Goal: Transaction & Acquisition: Purchase product/service

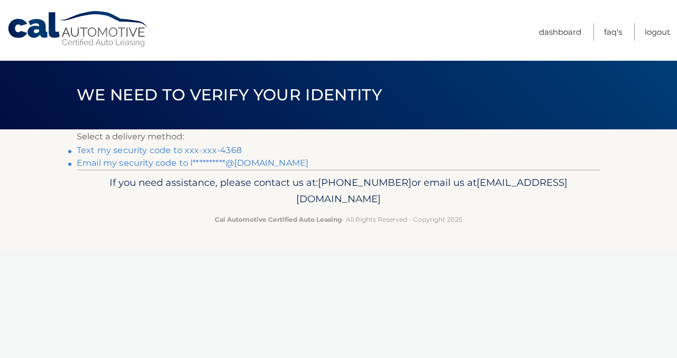
click at [192, 150] on link "Text my security code to xxx-xxx-4368" at bounding box center [159, 150] width 165 height 10
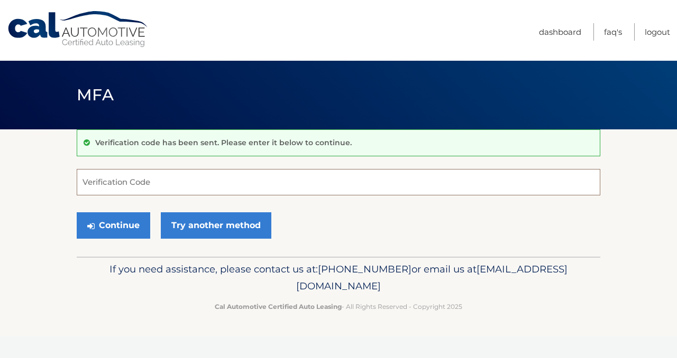
click at [170, 182] on input "Verification Code" at bounding box center [338, 182] width 523 height 26
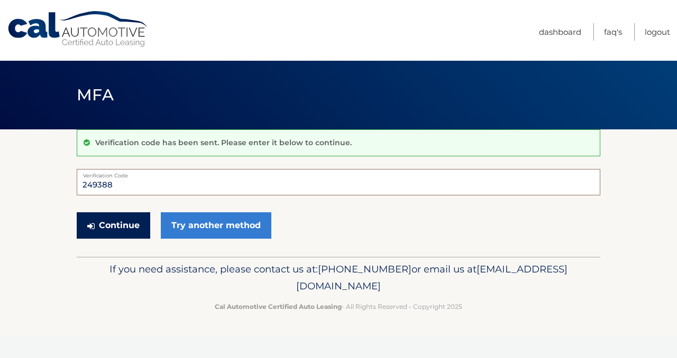
type input "249388"
click at [126, 223] on button "Continue" at bounding box center [113, 225] width 73 height 26
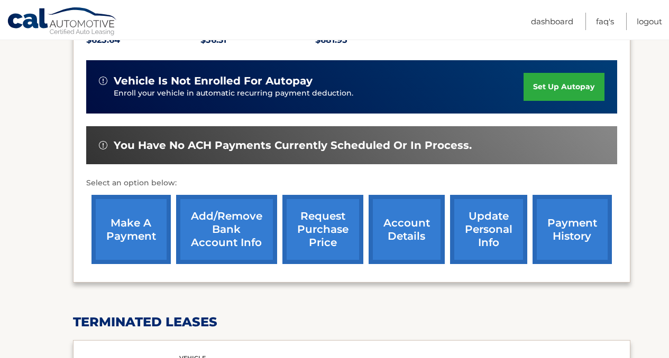
scroll to position [249, 0]
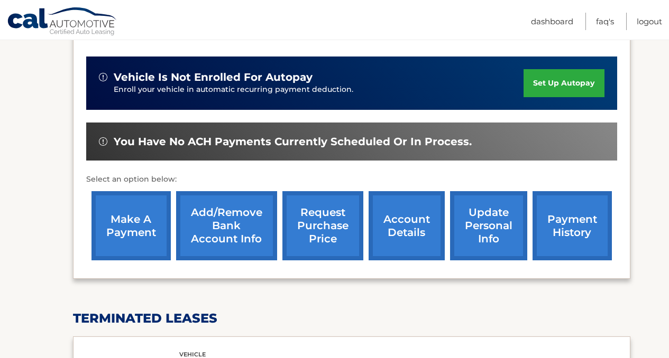
click at [126, 223] on link "make a payment" at bounding box center [130, 225] width 79 height 69
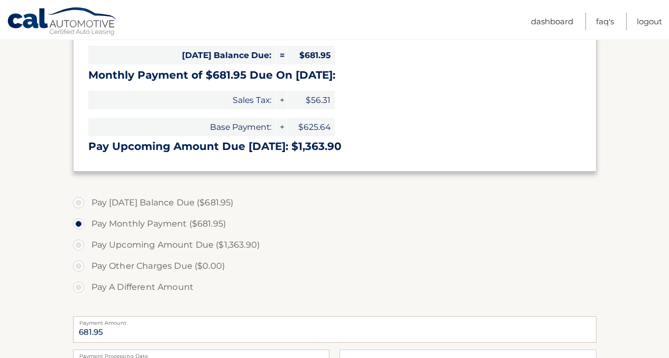
scroll to position [248, 0]
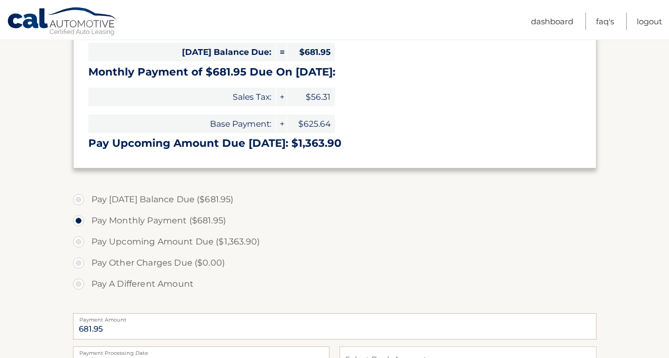
click at [80, 282] on label "Pay A Different Amount" at bounding box center [334, 284] width 523 height 21
click at [80, 282] on input "Pay A Different Amount" at bounding box center [82, 282] width 11 height 17
radio input "true"
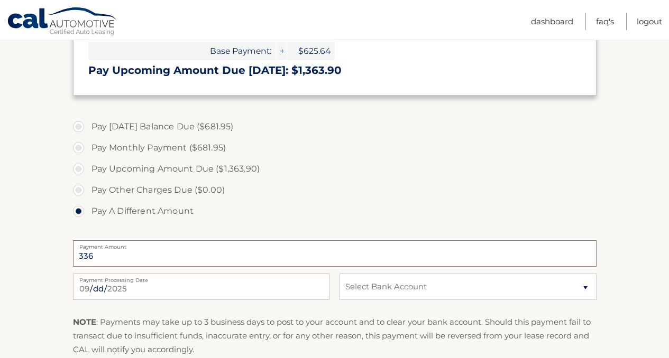
scroll to position [322, 0]
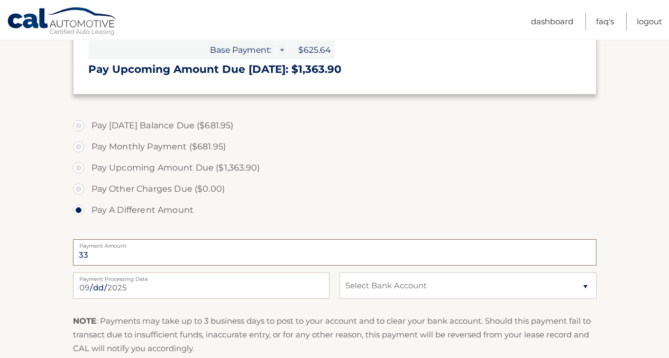
type input "3"
type input "340.00"
click at [419, 294] on select "Select Bank Account Checking PNC BANK *****7533 Checking NORTHWEST BANK *****72…" at bounding box center [467, 286] width 256 height 26
select select "MTJiYzc2NjAtZTU2NC00MzY0LWE5YzItODhlZDhiZGQ3YmUy"
click at [339, 273] on select "Select Bank Account Checking PNC BANK *****7533 Checking NORTHWEST BANK *****72…" at bounding box center [467, 286] width 256 height 26
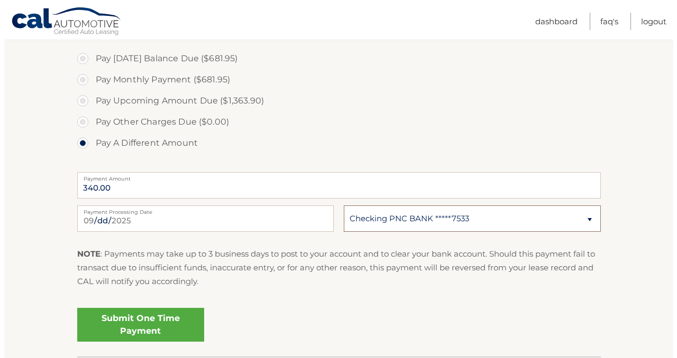
scroll to position [390, 0]
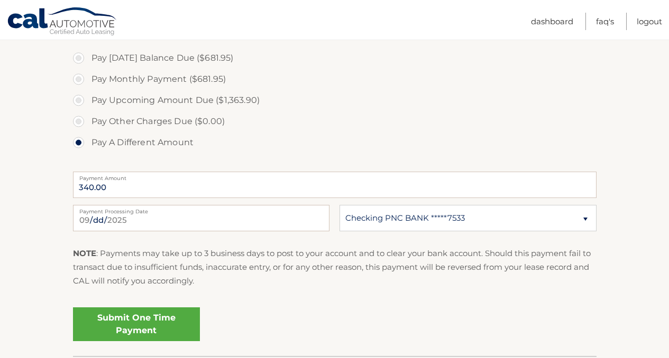
click at [163, 325] on link "Submit One Time Payment" at bounding box center [136, 325] width 127 height 34
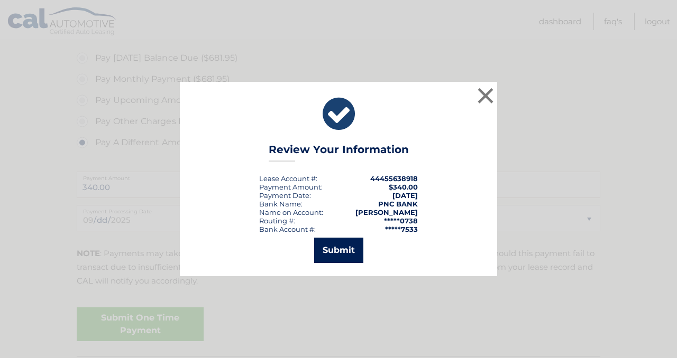
click at [339, 252] on button "Submit" at bounding box center [338, 250] width 49 height 25
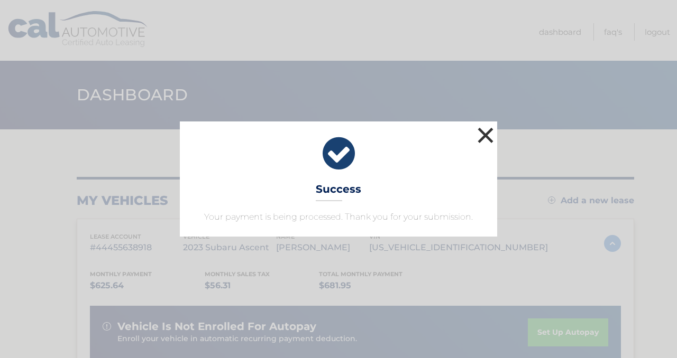
click at [489, 128] on button "×" at bounding box center [485, 135] width 21 height 21
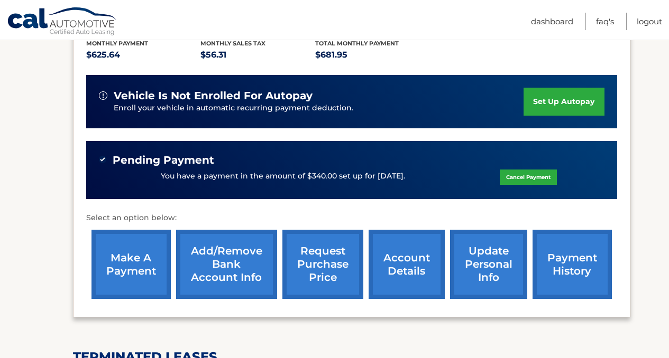
scroll to position [232, 0]
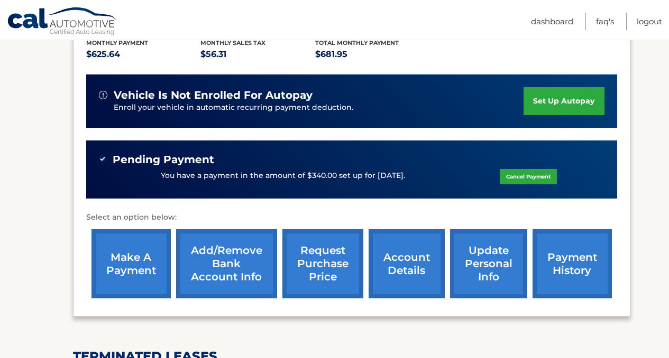
click at [127, 258] on link "make a payment" at bounding box center [130, 263] width 79 height 69
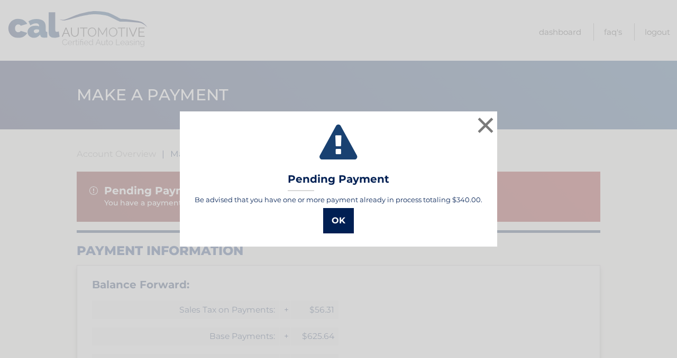
click at [339, 219] on button "OK" at bounding box center [338, 220] width 31 height 25
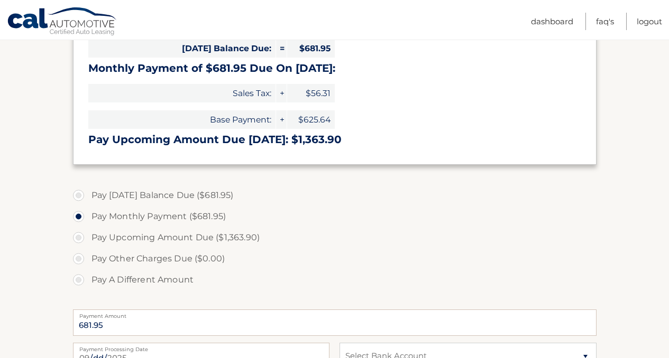
scroll to position [320, 0]
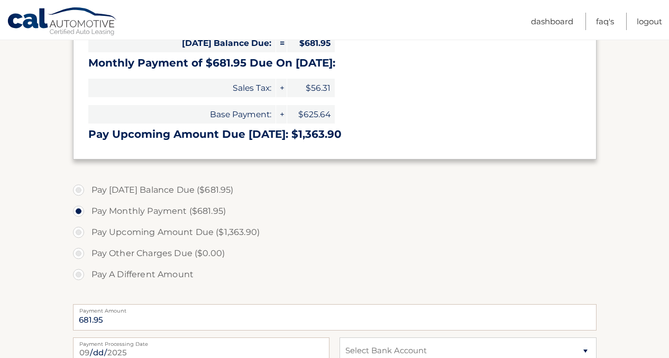
click at [80, 276] on label "Pay A Different Amount" at bounding box center [334, 274] width 523 height 21
click at [80, 276] on input "Pay A Different Amount" at bounding box center [82, 272] width 11 height 17
radio input "true"
click at [133, 319] on input "Payment Amount" at bounding box center [334, 317] width 523 height 26
type input "341"
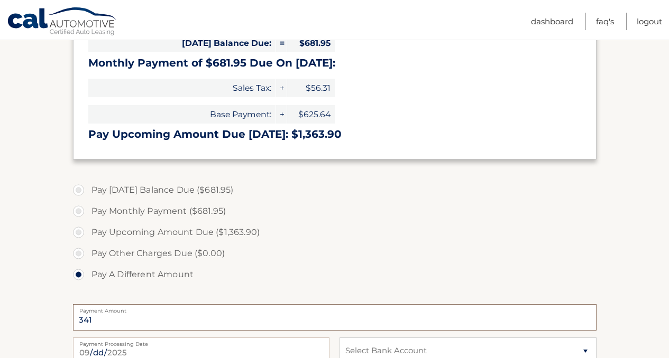
click button "Submit" at bounding box center [0, 0] width 0 height 0
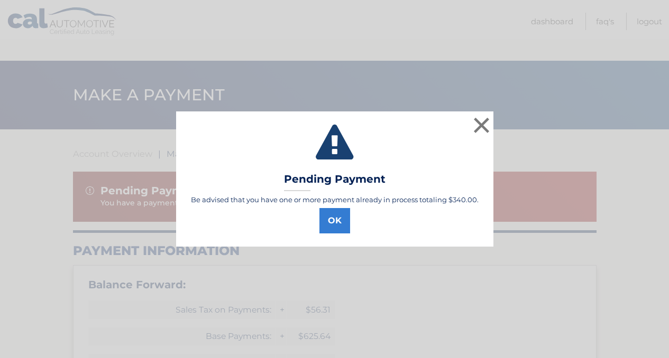
scroll to position [320, 0]
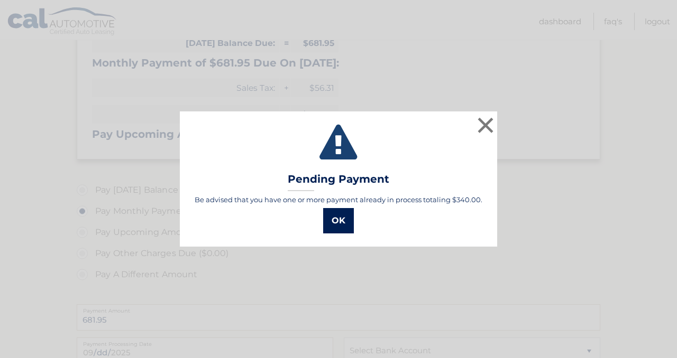
click at [330, 220] on button "OK" at bounding box center [338, 220] width 31 height 25
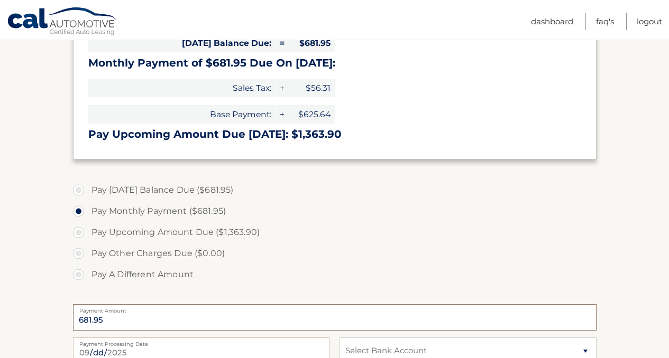
click at [190, 313] on input "681.95" at bounding box center [334, 317] width 523 height 26
click at [78, 273] on label "Pay A Different Amount" at bounding box center [334, 274] width 523 height 21
click at [78, 273] on input "Pay A Different Amount" at bounding box center [82, 272] width 11 height 17
radio input "true"
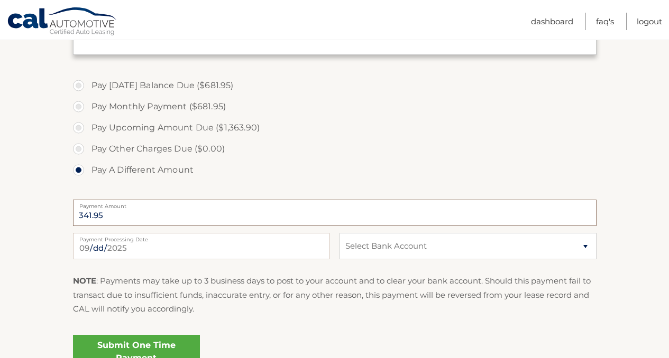
scroll to position [426, 0]
type input "341.95"
click at [451, 248] on select "Select Bank Account Checking PNC BANK *****7533 Checking NORTHWEST BANK *****72…" at bounding box center [467, 245] width 256 height 26
select select "NDJhYTQ0MzAtYjUwYi00MjYyLWFmNzktMjRlY2U5Zjk2ZjA2"
click at [339, 232] on select "Select Bank Account Checking PNC BANK *****7533 Checking NORTHWEST BANK *****72…" at bounding box center [467, 245] width 256 height 26
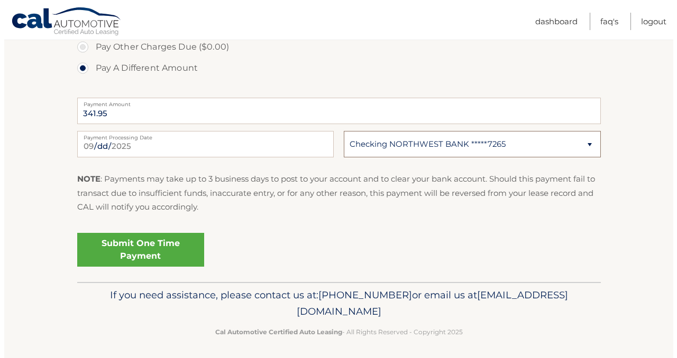
scroll to position [531, 0]
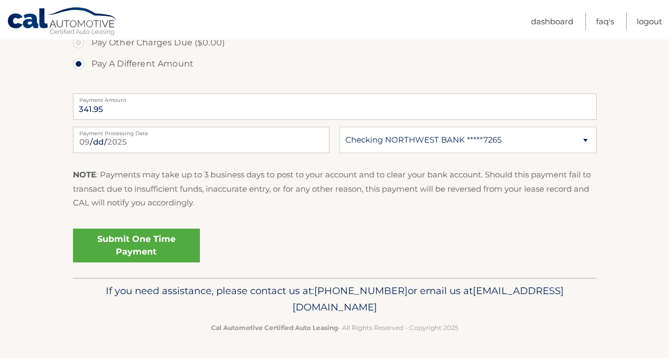
click at [147, 238] on link "Submit One Time Payment" at bounding box center [136, 246] width 127 height 34
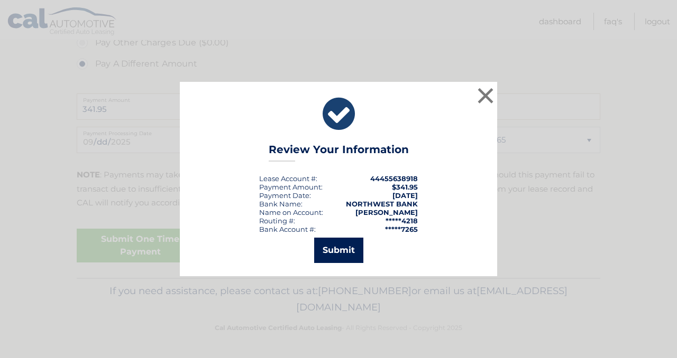
click at [343, 251] on button "Submit" at bounding box center [338, 250] width 49 height 25
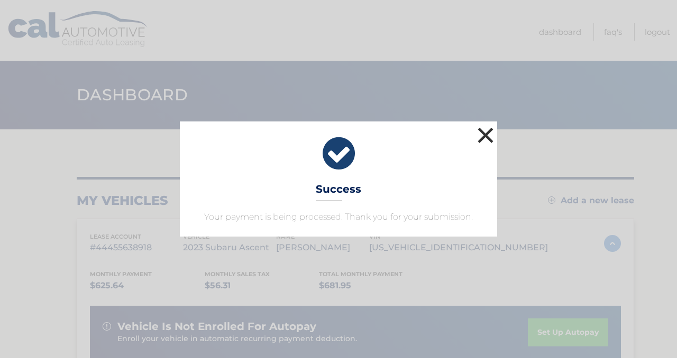
click at [489, 131] on button "×" at bounding box center [485, 135] width 21 height 21
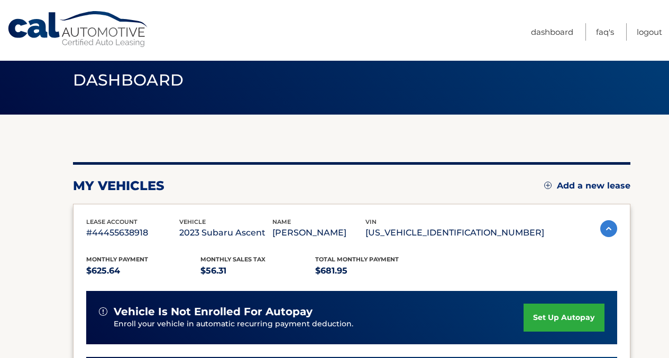
scroll to position [14, 0]
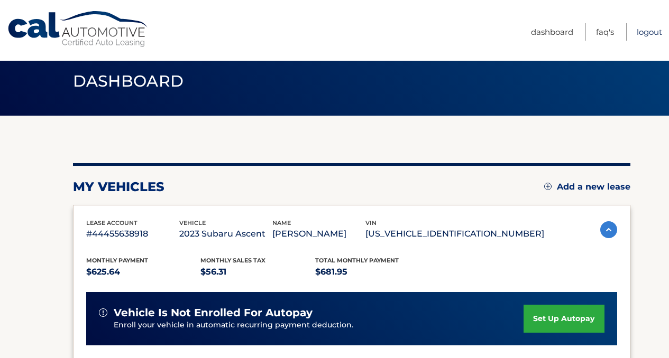
click at [647, 32] on link "Logout" at bounding box center [648, 31] width 25 height 17
